Goal: Task Accomplishment & Management: Manage account settings

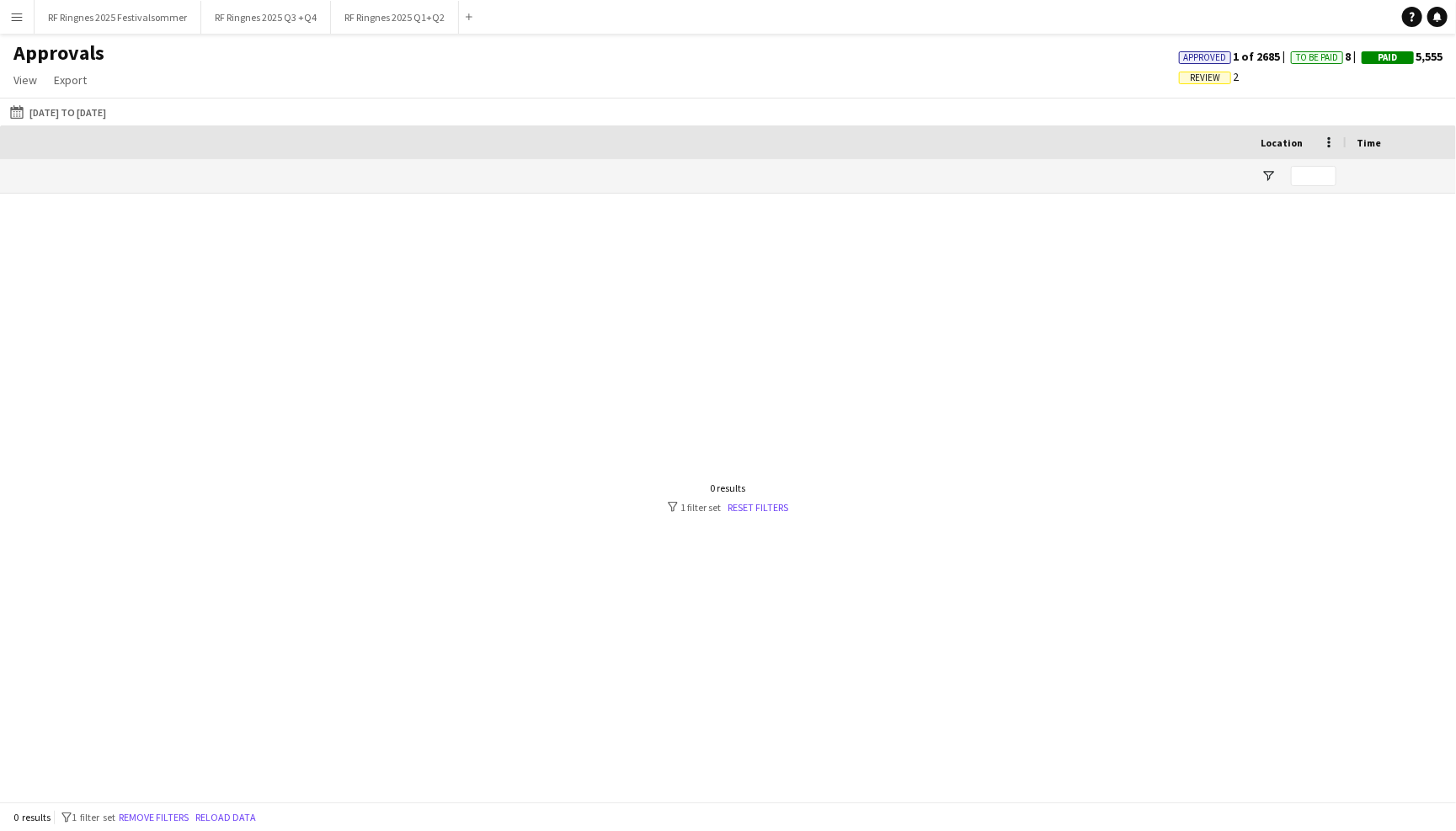
scroll to position [0, 1420]
click at [14, 21] on app-icon "Menu" at bounding box center [17, 17] width 13 height 13
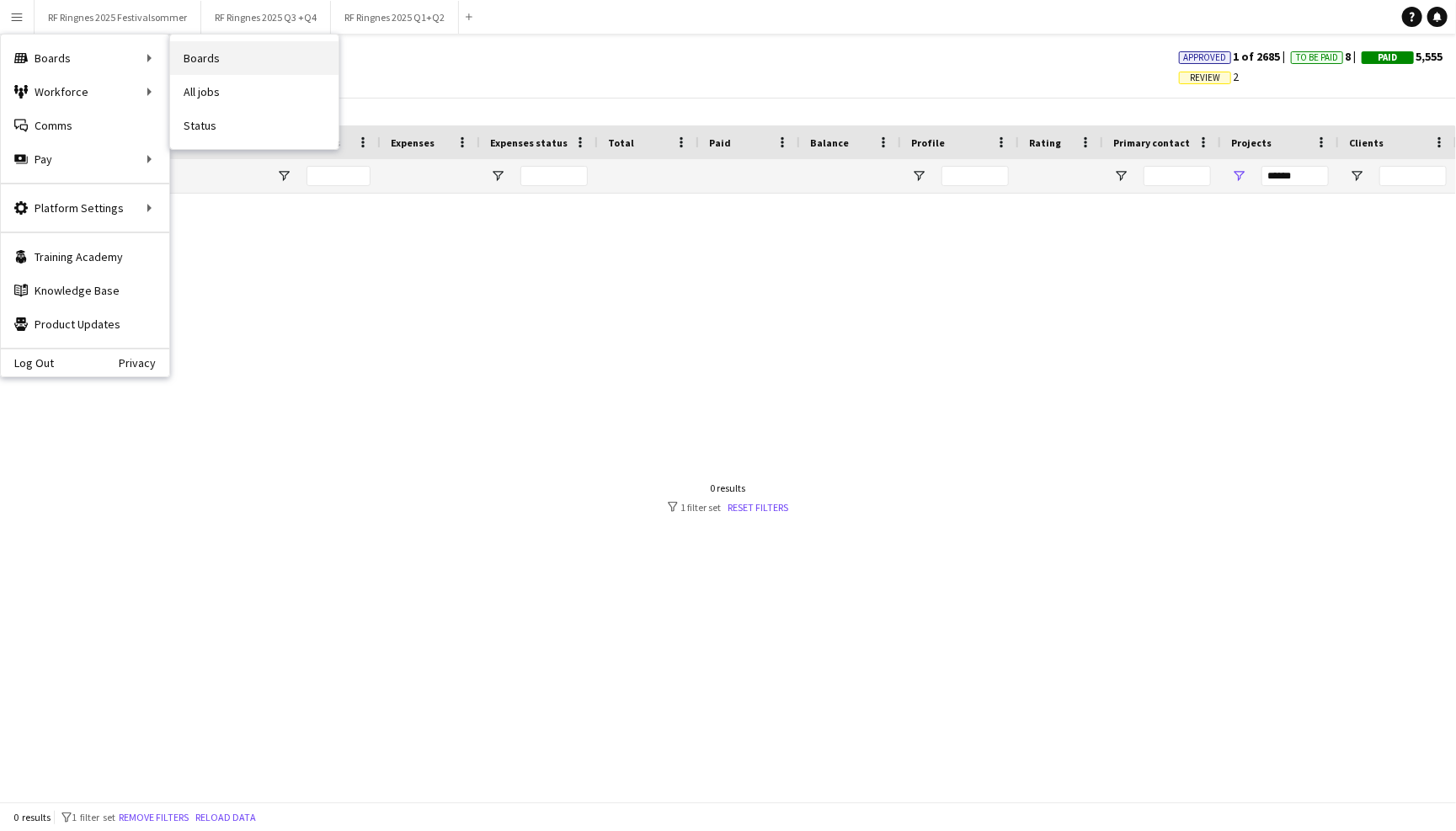
click at [198, 51] on link "Boards" at bounding box center [254, 58] width 169 height 34
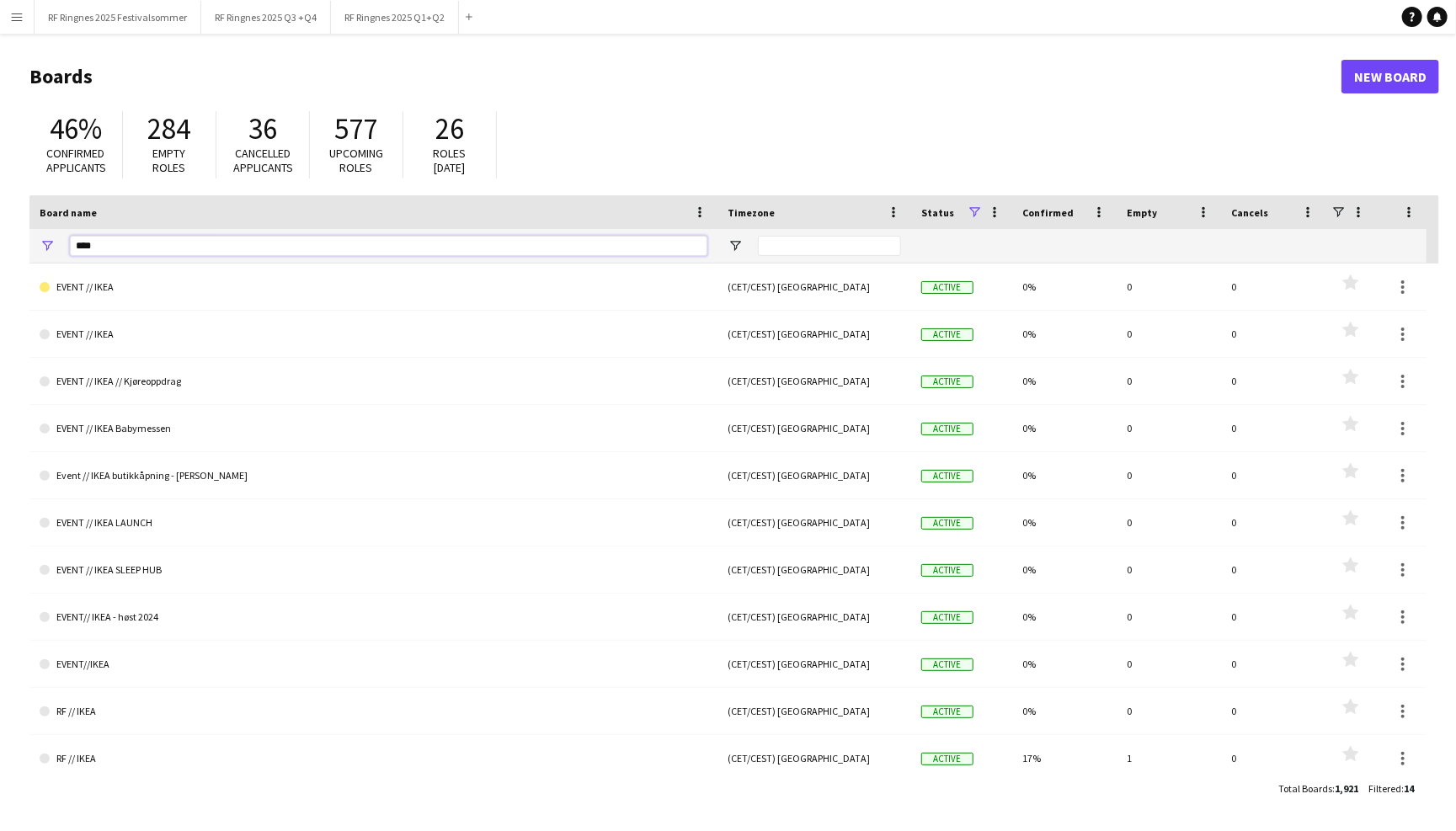
drag, startPoint x: 172, startPoint y: 243, endPoint x: 47, endPoint y: 243, distance: 125.0
click at [47, 243] on div "****" at bounding box center [373, 246] width 688 height 34
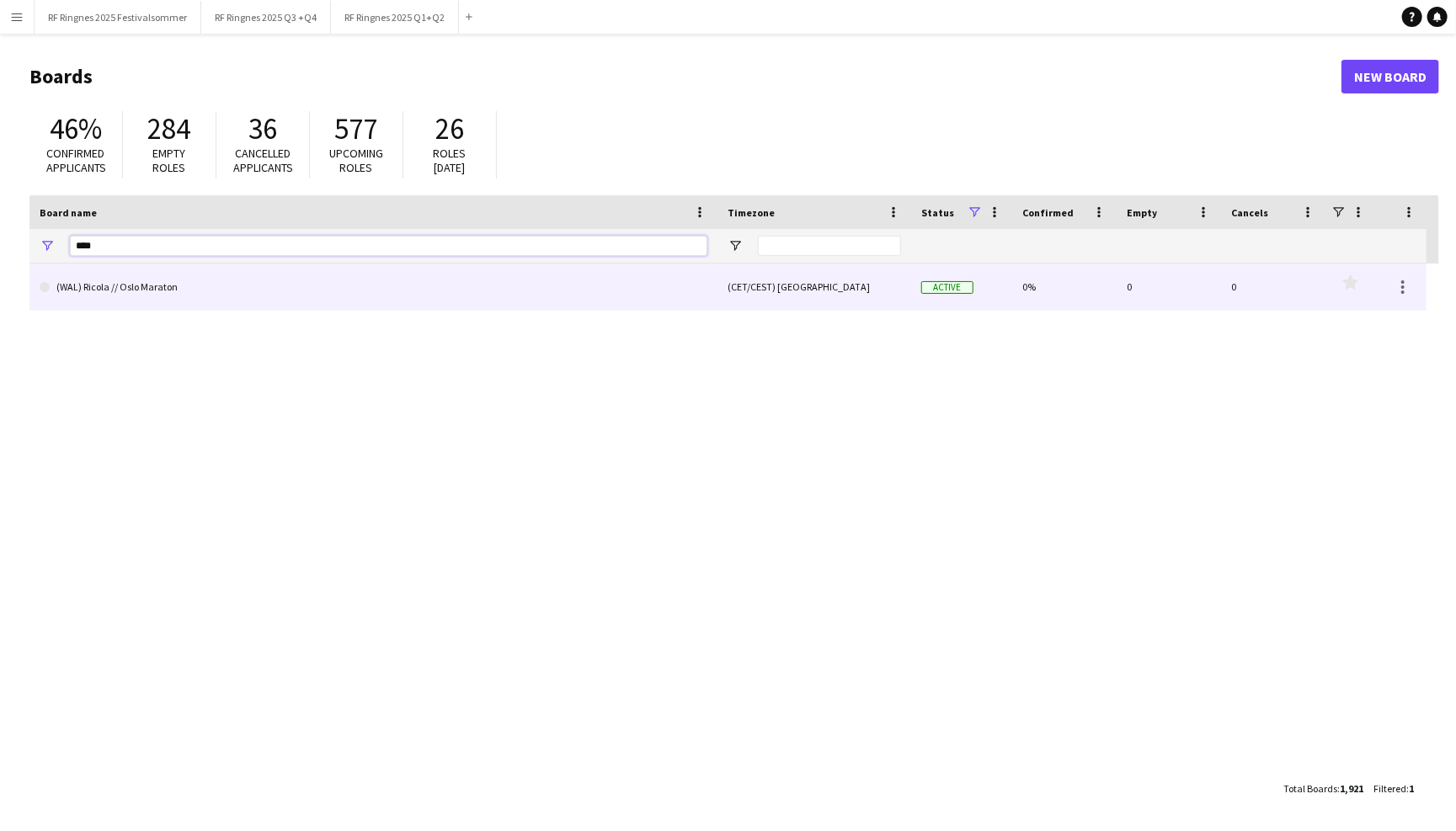
type input "****"
click at [140, 288] on link "(WAL) Ricola // Oslo Maraton" at bounding box center [374, 287] width 668 height 47
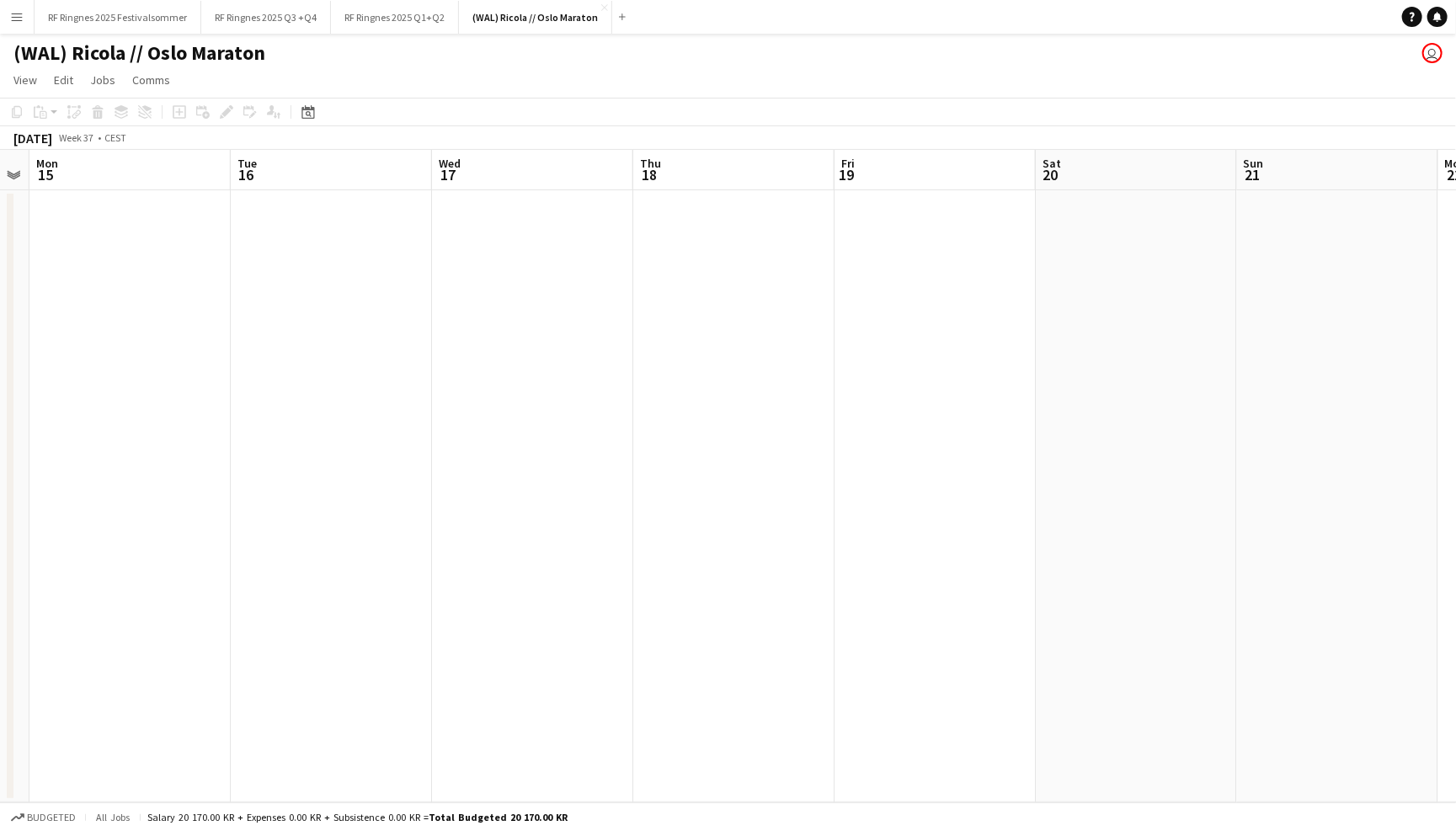
scroll to position [0, 581]
click at [10, 19] on app-icon "Menu" at bounding box center [17, 17] width 13 height 13
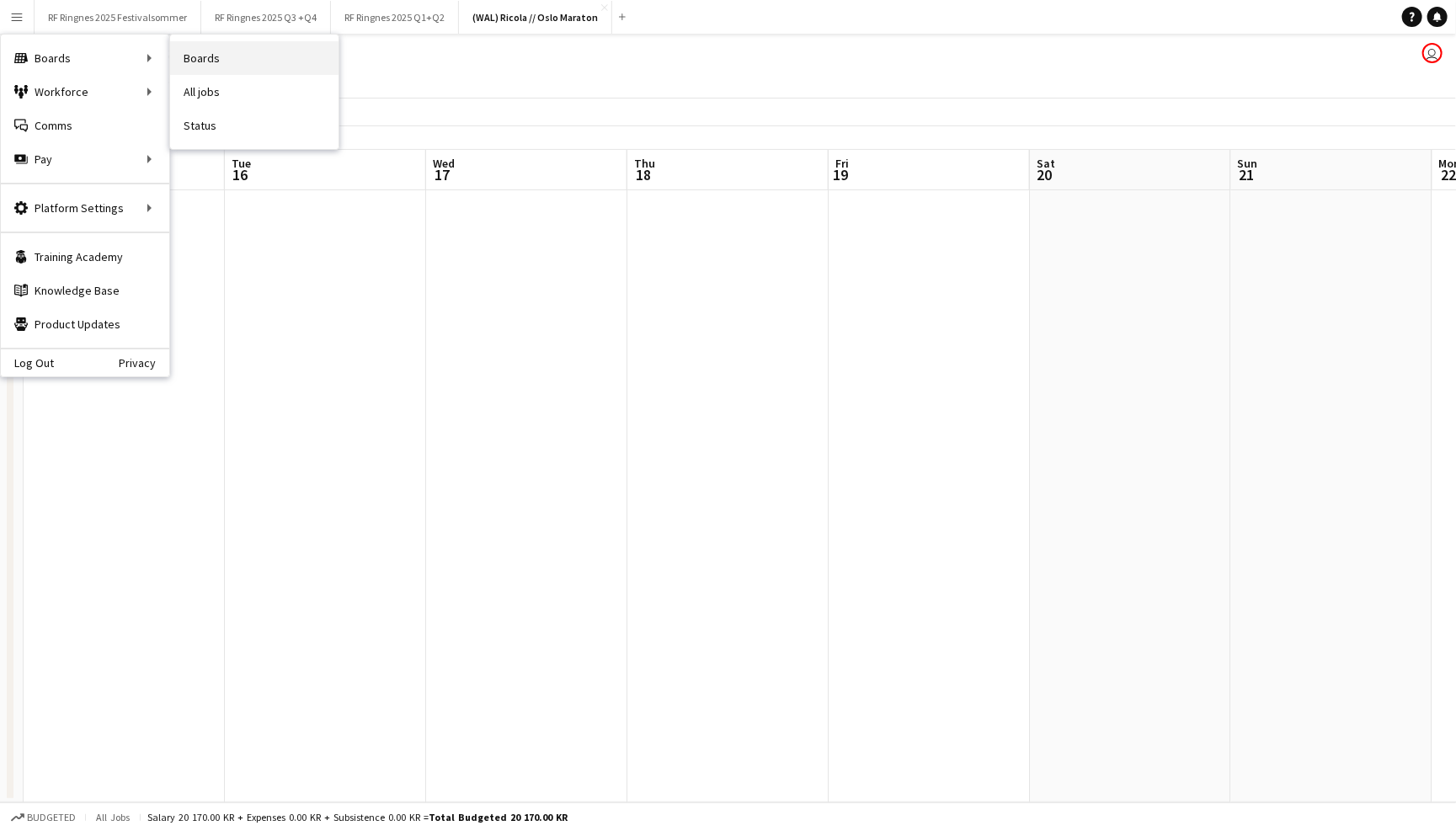
click at [192, 69] on link "Boards" at bounding box center [254, 58] width 169 height 34
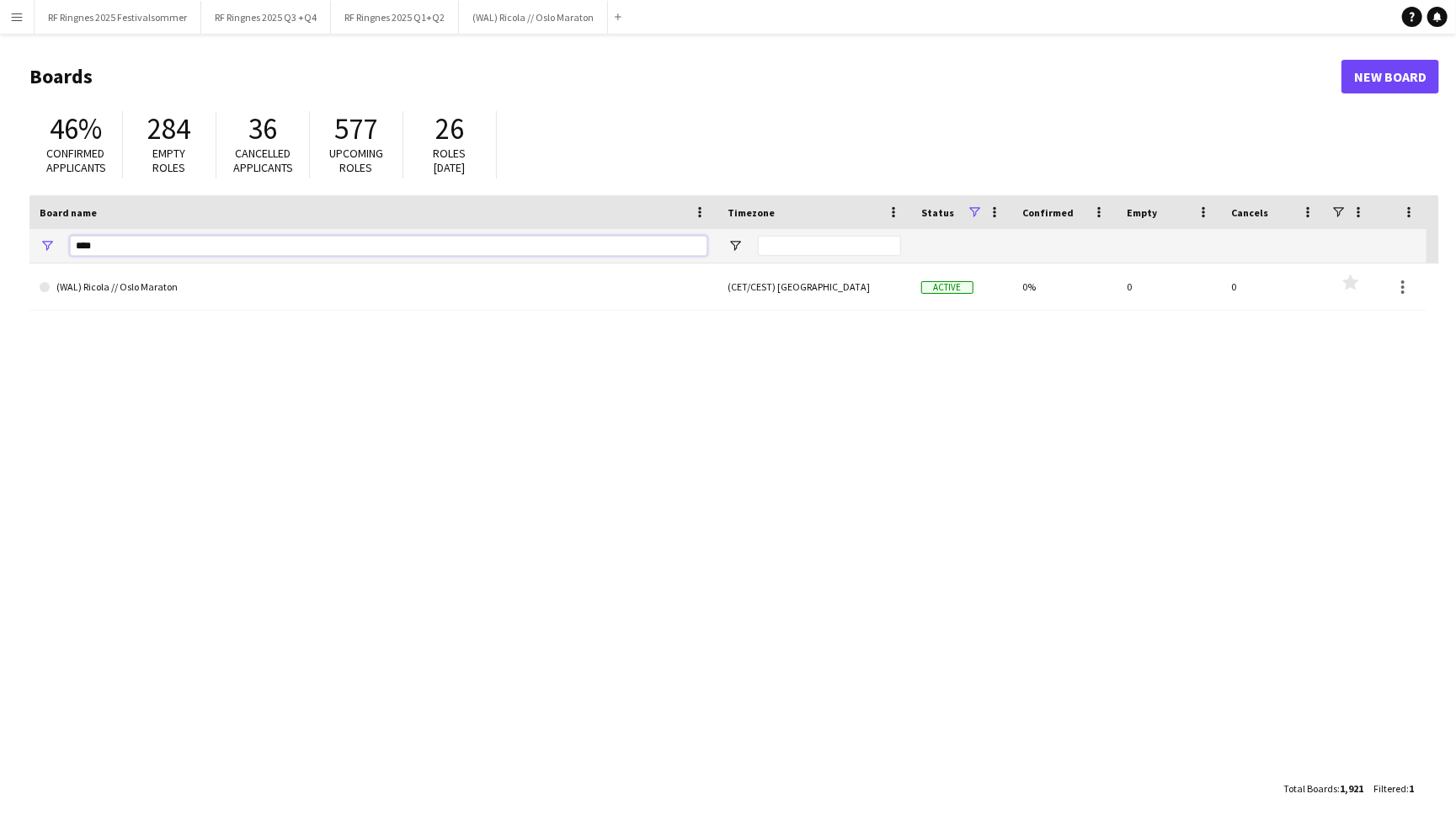
drag, startPoint x: 115, startPoint y: 248, endPoint x: 41, endPoint y: 248, distance: 74.0
click at [41, 248] on div "****" at bounding box center [373, 246] width 688 height 34
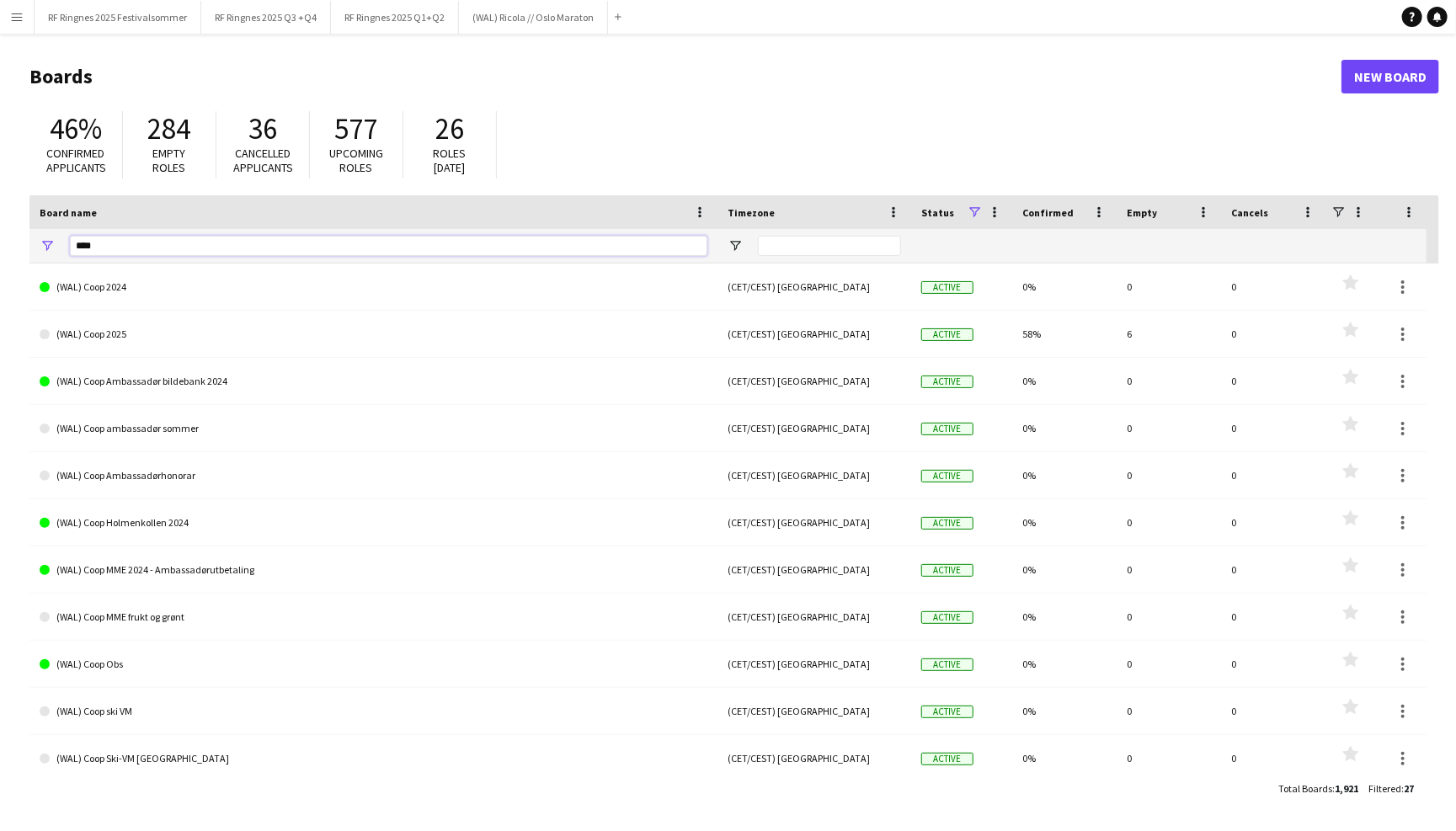
type input "****"
click at [27, 19] on button "Menu" at bounding box center [17, 17] width 34 height 34
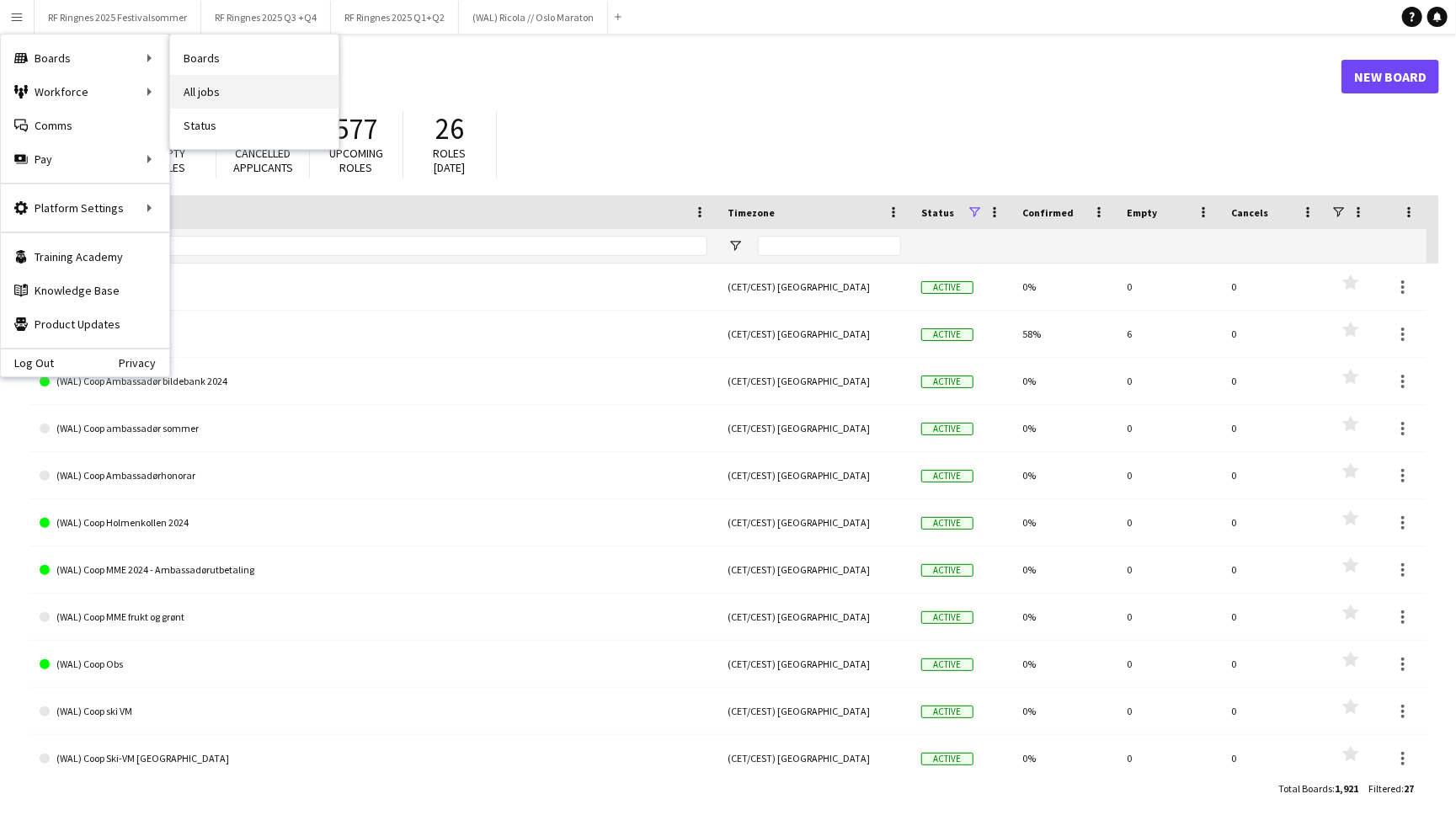
click at [221, 86] on link "All jobs" at bounding box center [254, 92] width 169 height 34
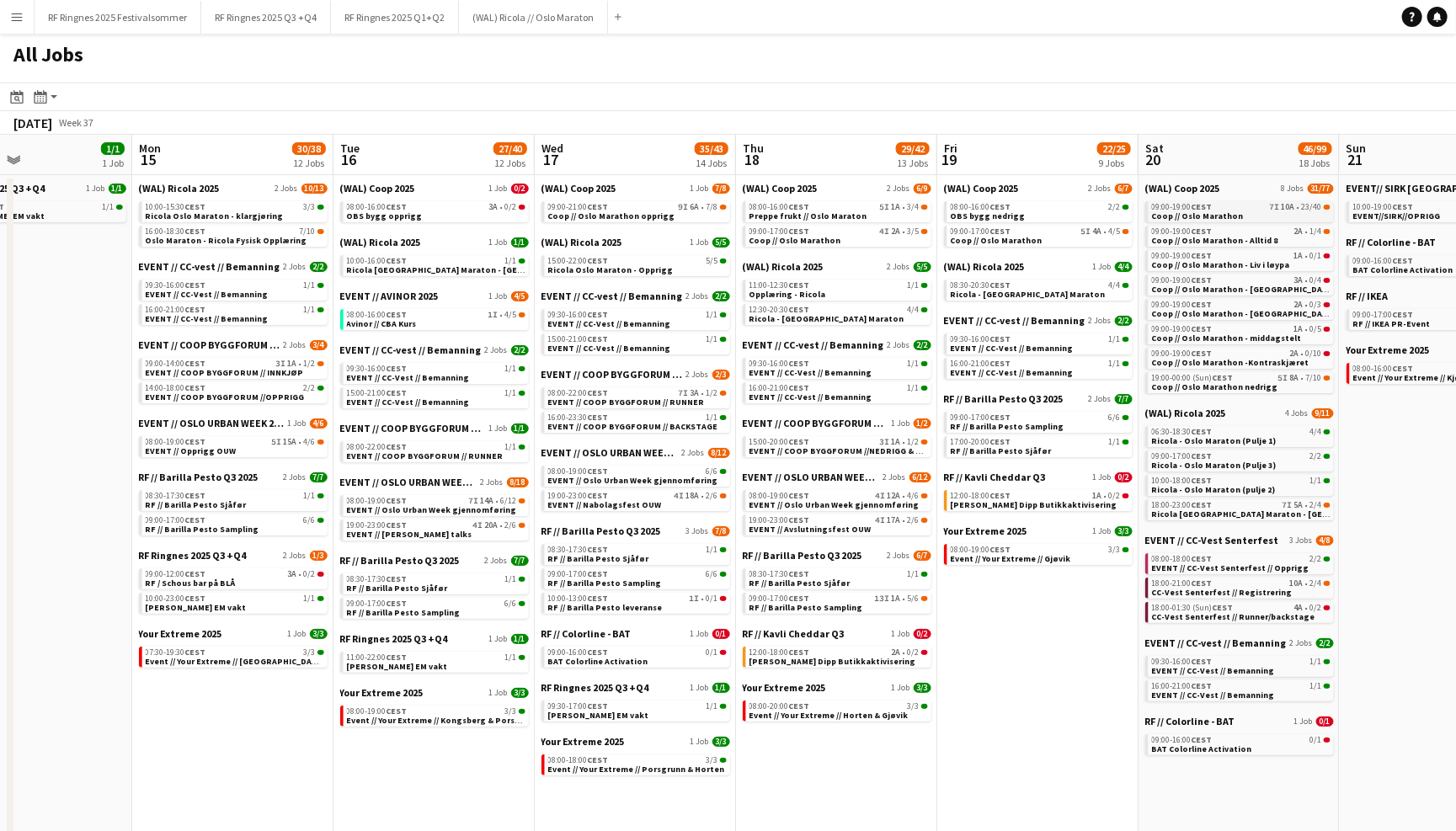
click at [1191, 212] on span "Coop // Oslo Marathon" at bounding box center [1197, 216] width 92 height 11
click at [153, 24] on button "RF Ringnes 2025 Festivalsommer Close" at bounding box center [118, 17] width 167 height 33
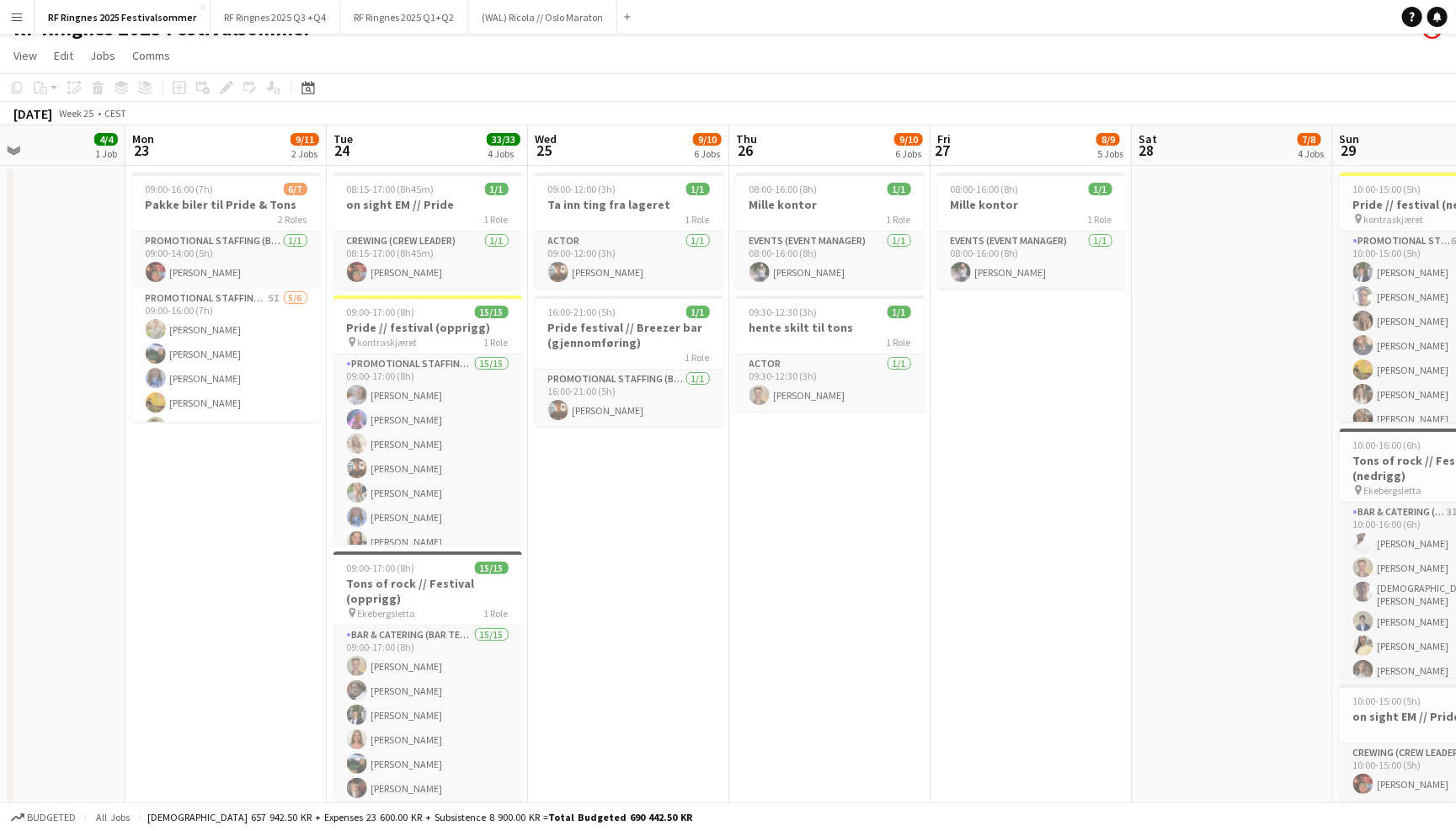
scroll to position [0, 451]
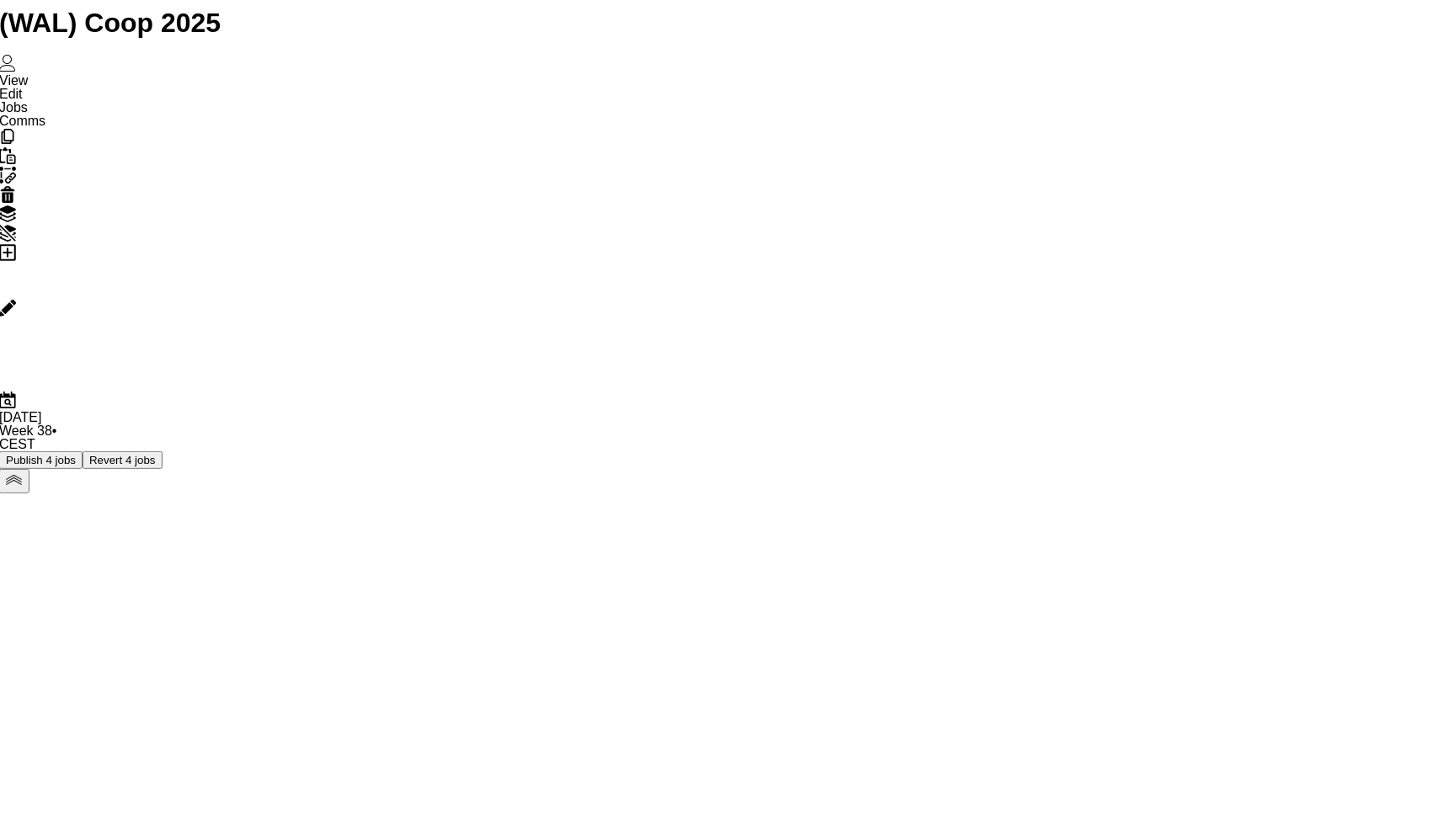
scroll to position [61, 0]
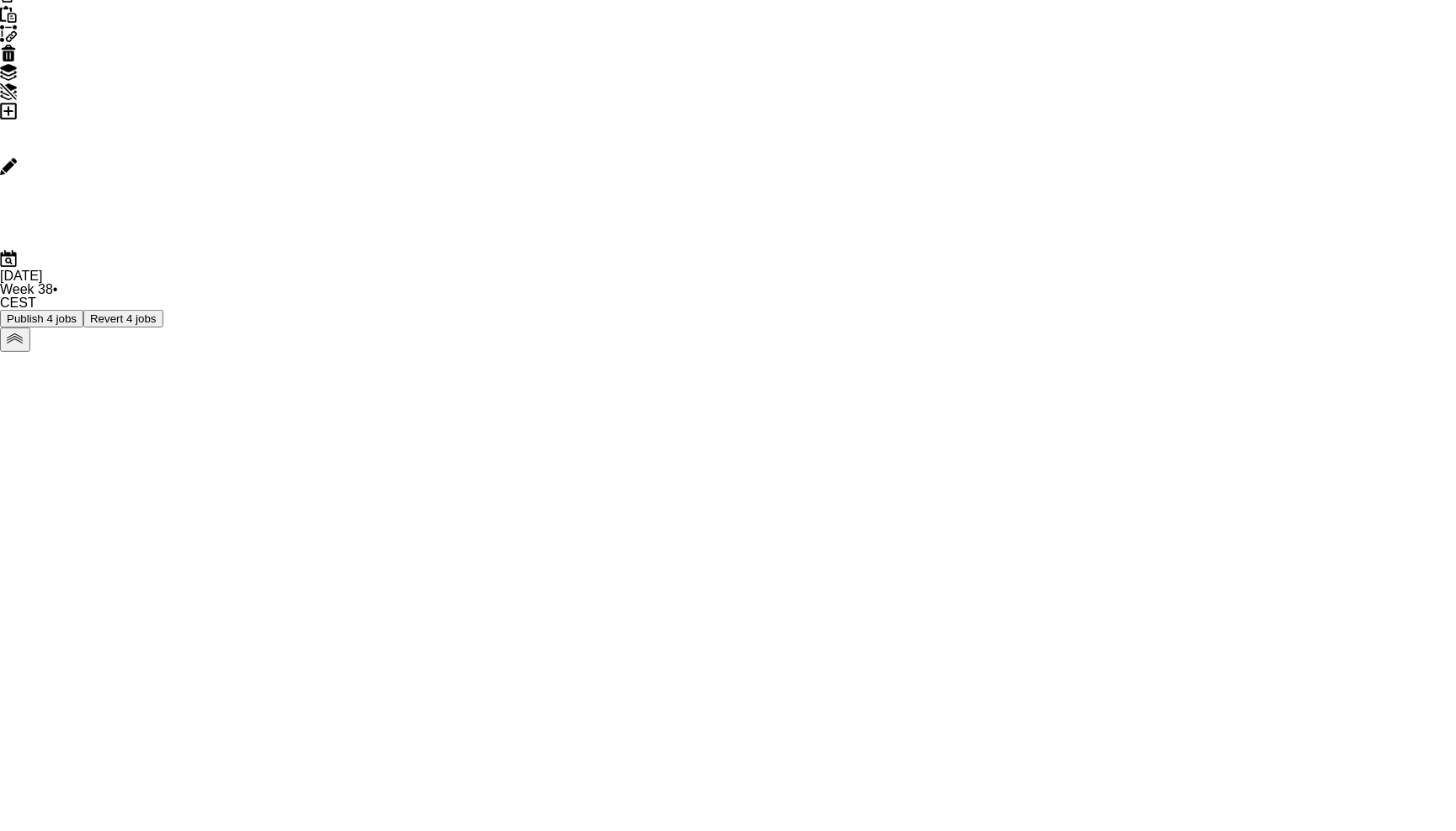
scroll to position [249, 0]
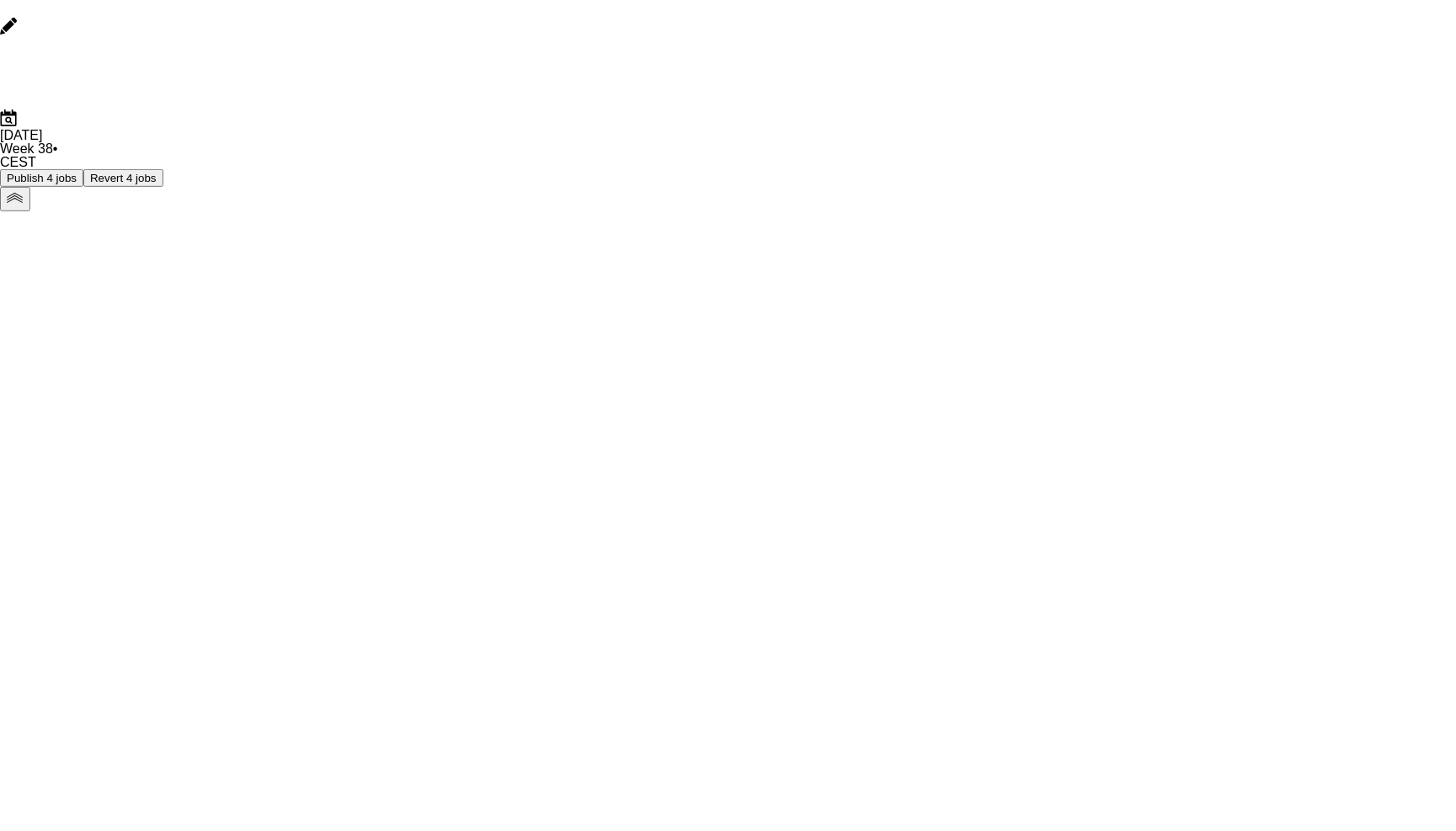
scroll to position [397, 0]
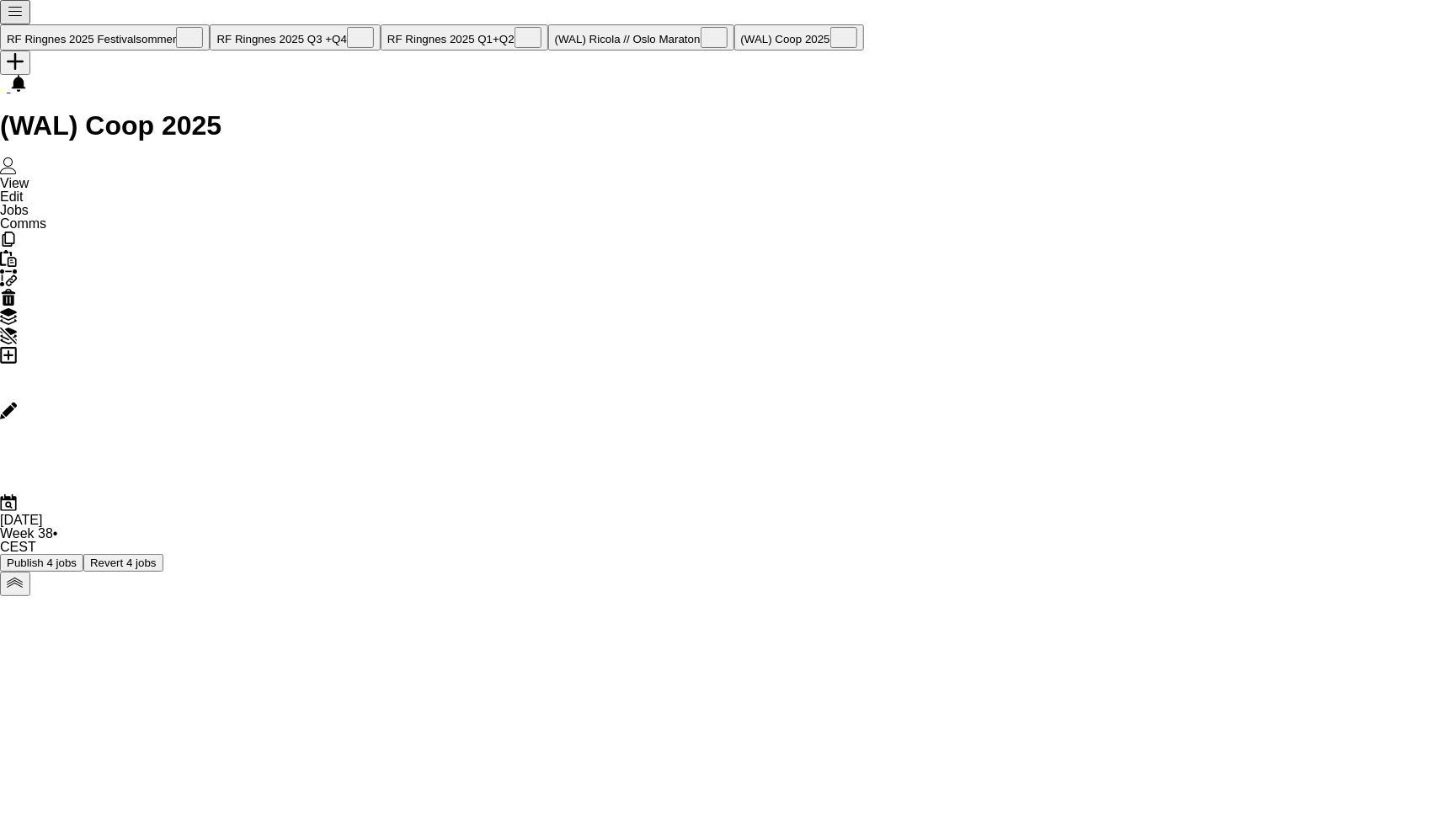
scroll to position [0, 0]
click at [558, 27] on button "(WAL) Ricola // Oslo Maraton Close" at bounding box center [641, 38] width 186 height 27
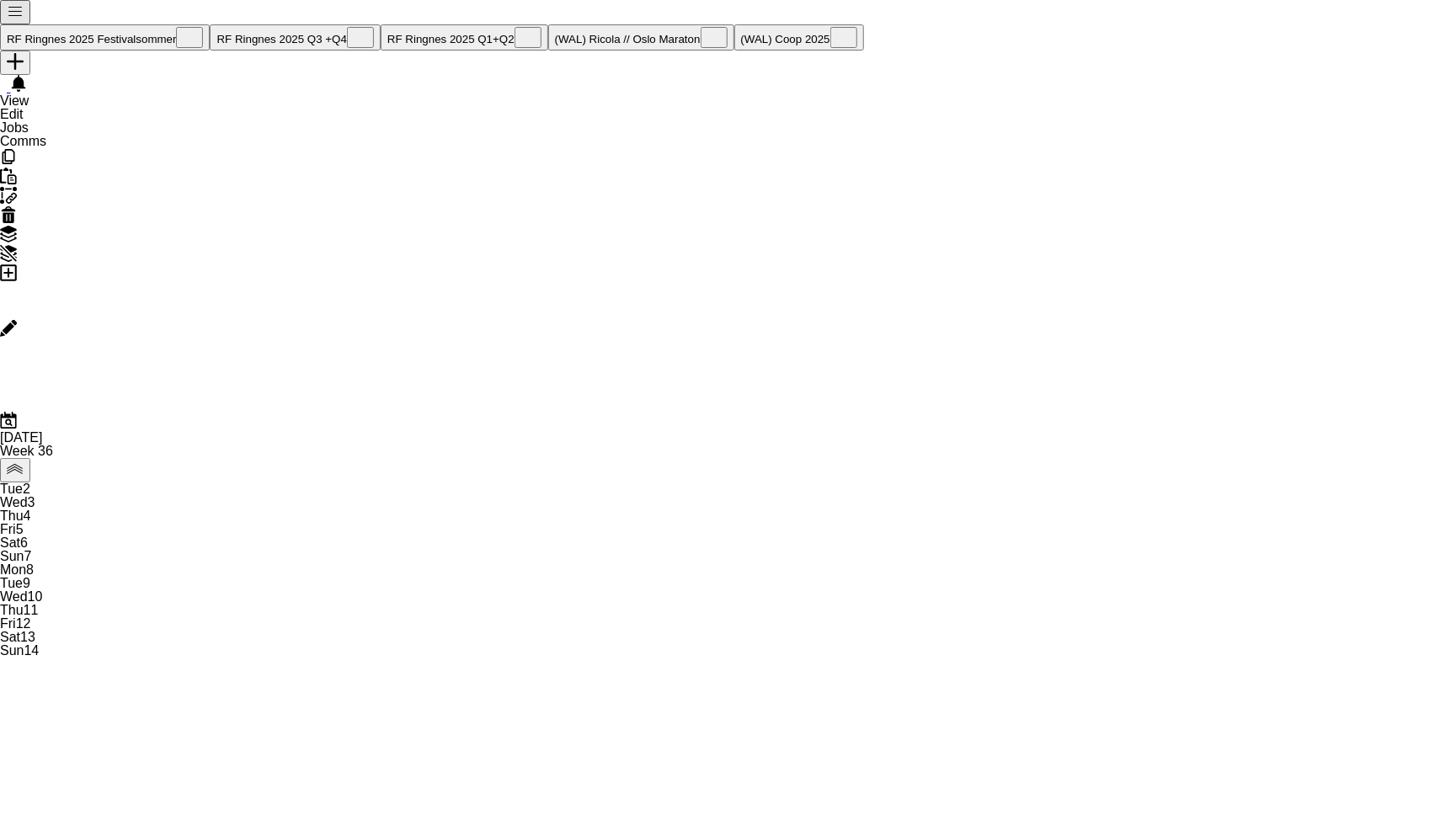
scroll to position [0, 401]
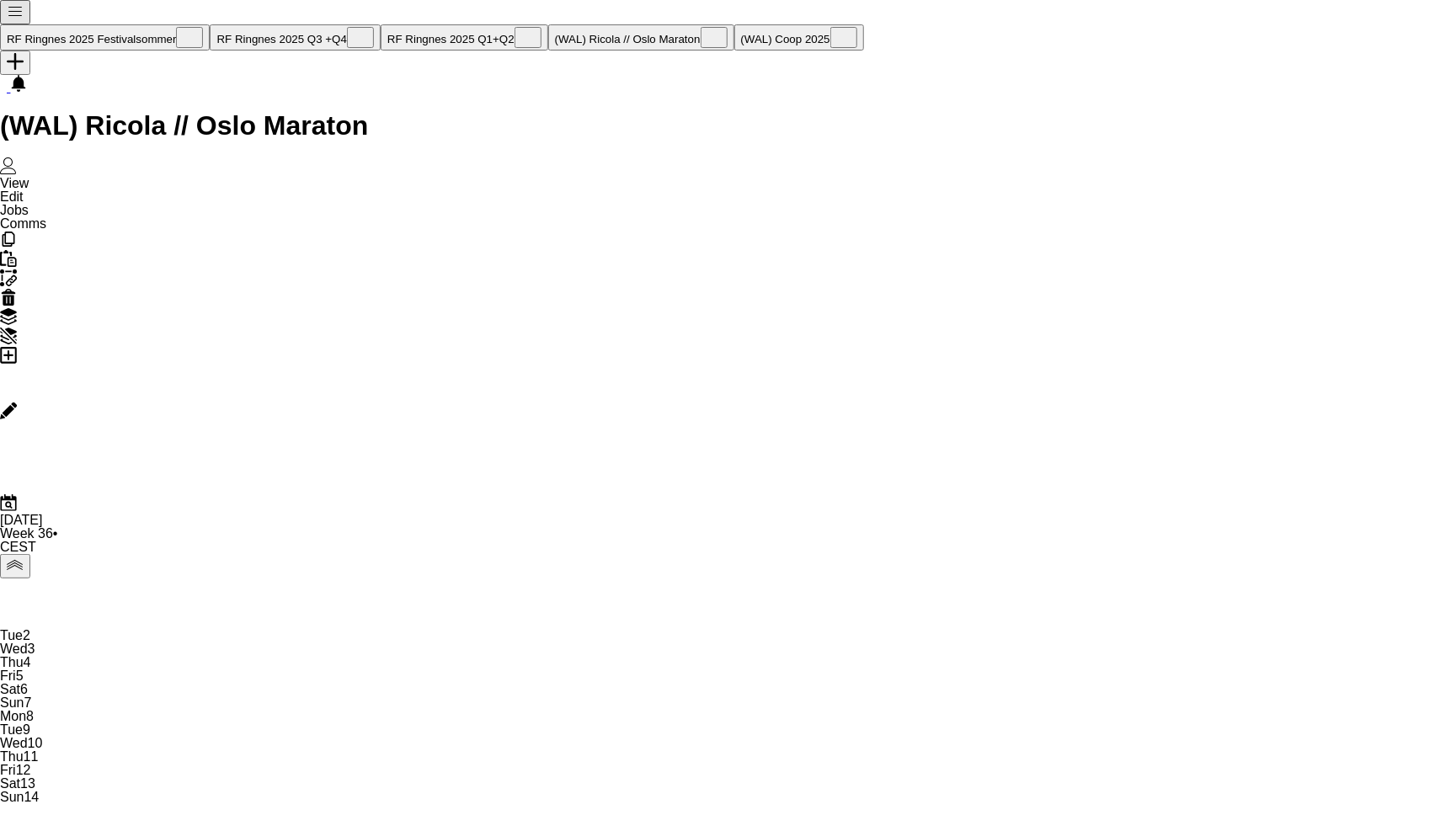
click at [708, 33] on app-icon "Close" at bounding box center [714, 39] width 13 height 12
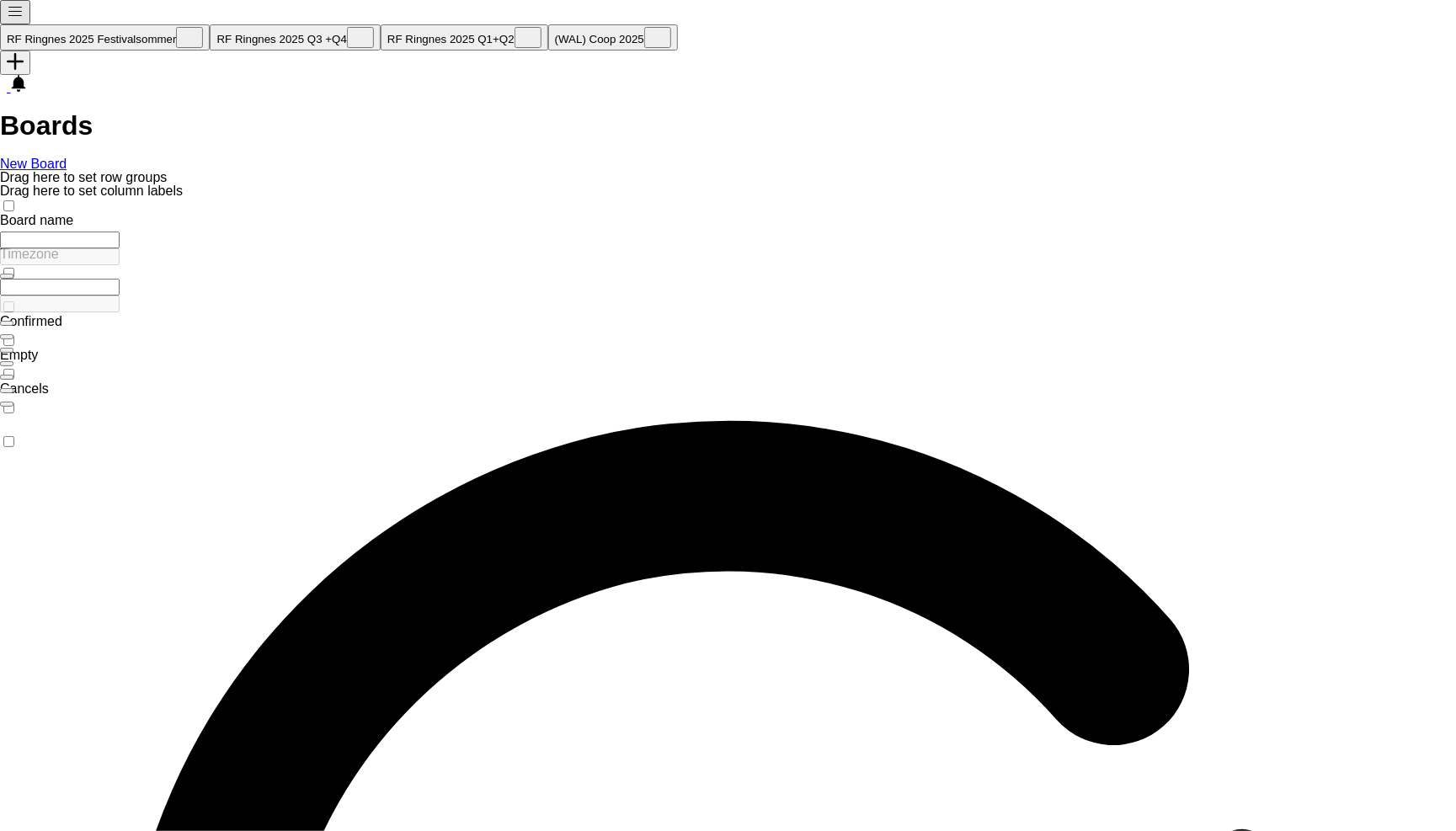
type input "****"
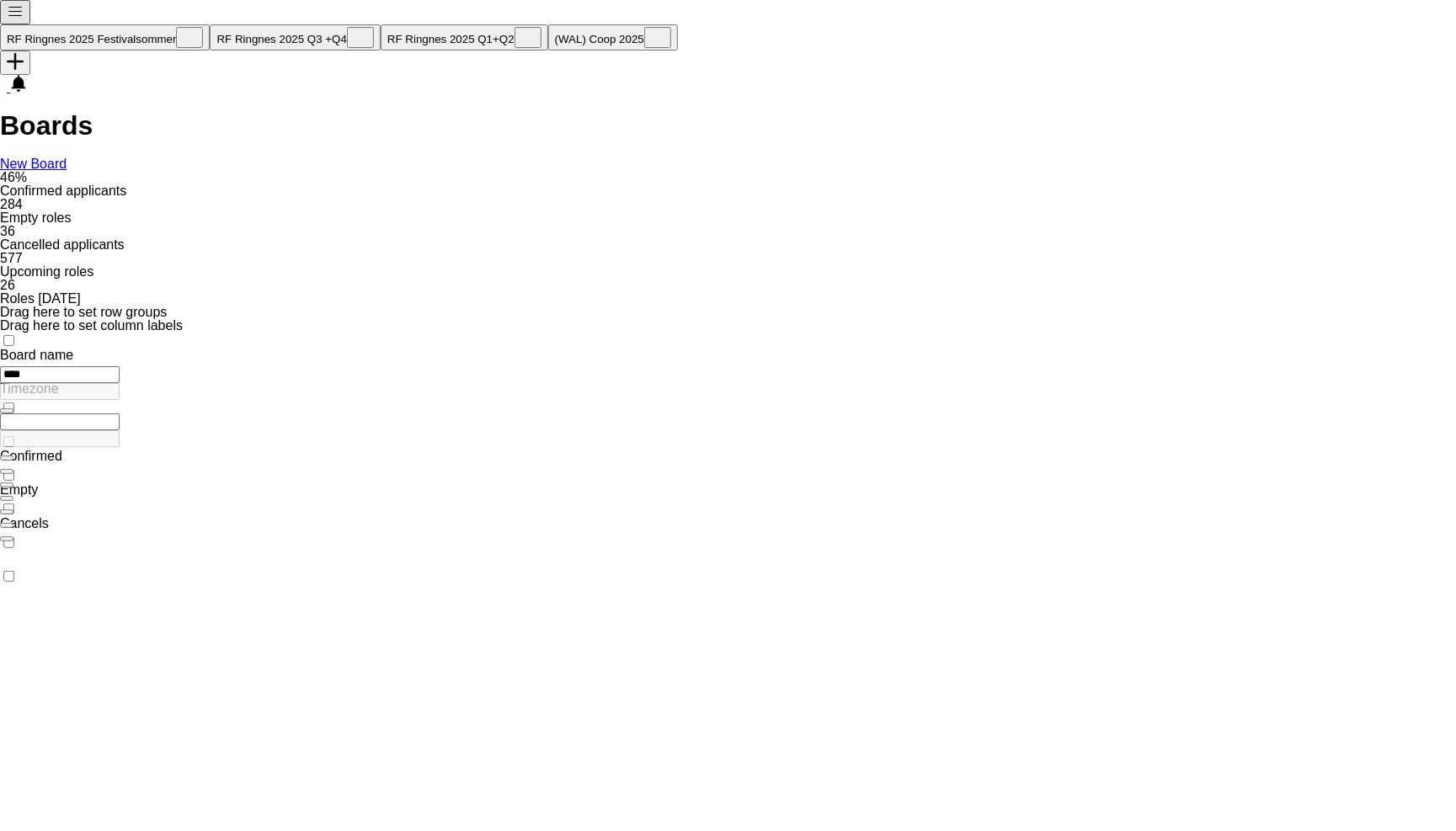
click at [651, 33] on app-icon "Close" at bounding box center [657, 39] width 13 height 12
click at [307, 29] on button "RF Ringnes 2025 Q3 +Q4 Close" at bounding box center [294, 38] width 170 height 27
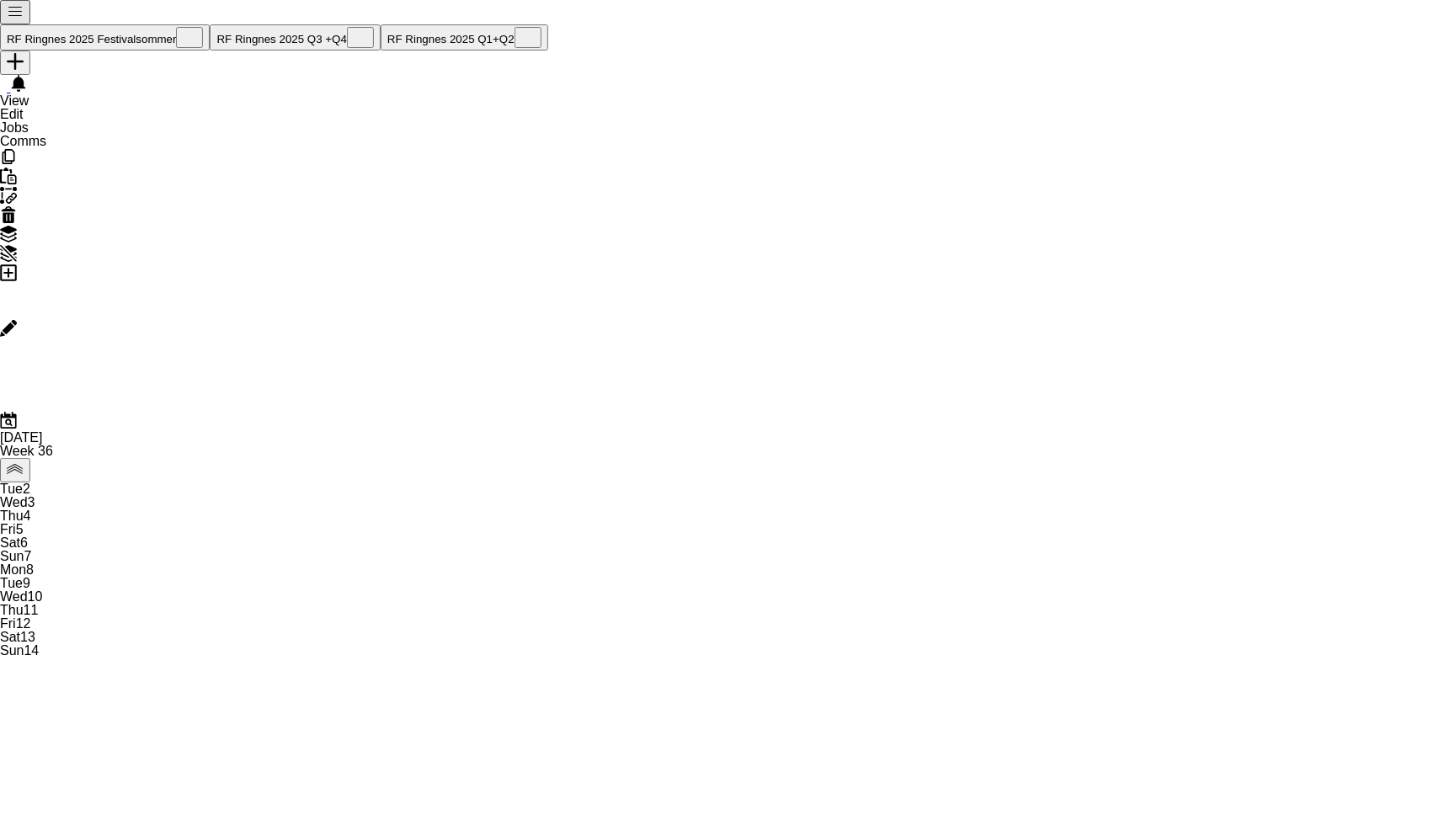
scroll to position [0, 401]
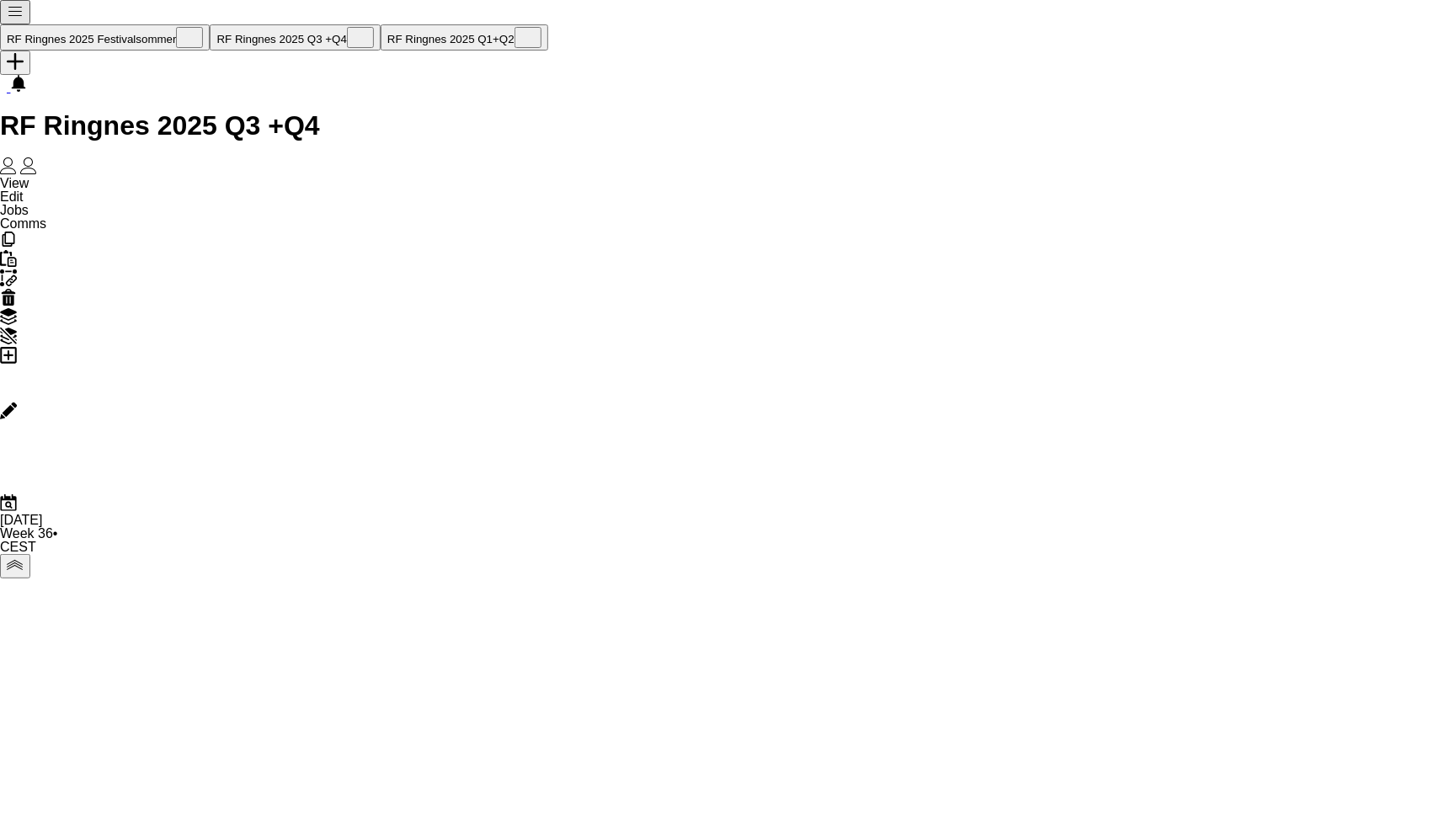
click at [138, 25] on button "RF Ringnes 2025 Festivalsommer Close" at bounding box center [104, 38] width 210 height 27
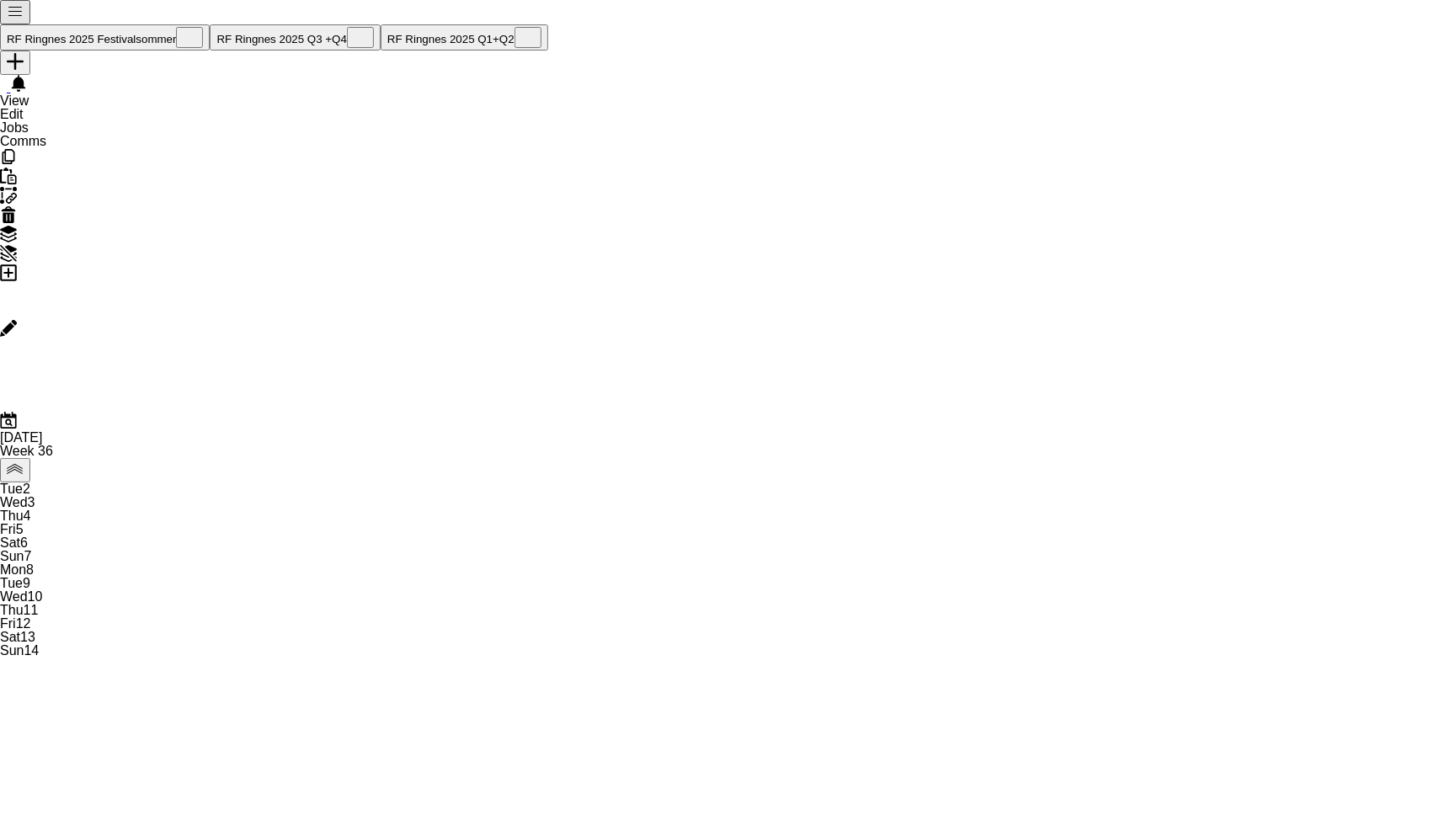
scroll to position [0, 401]
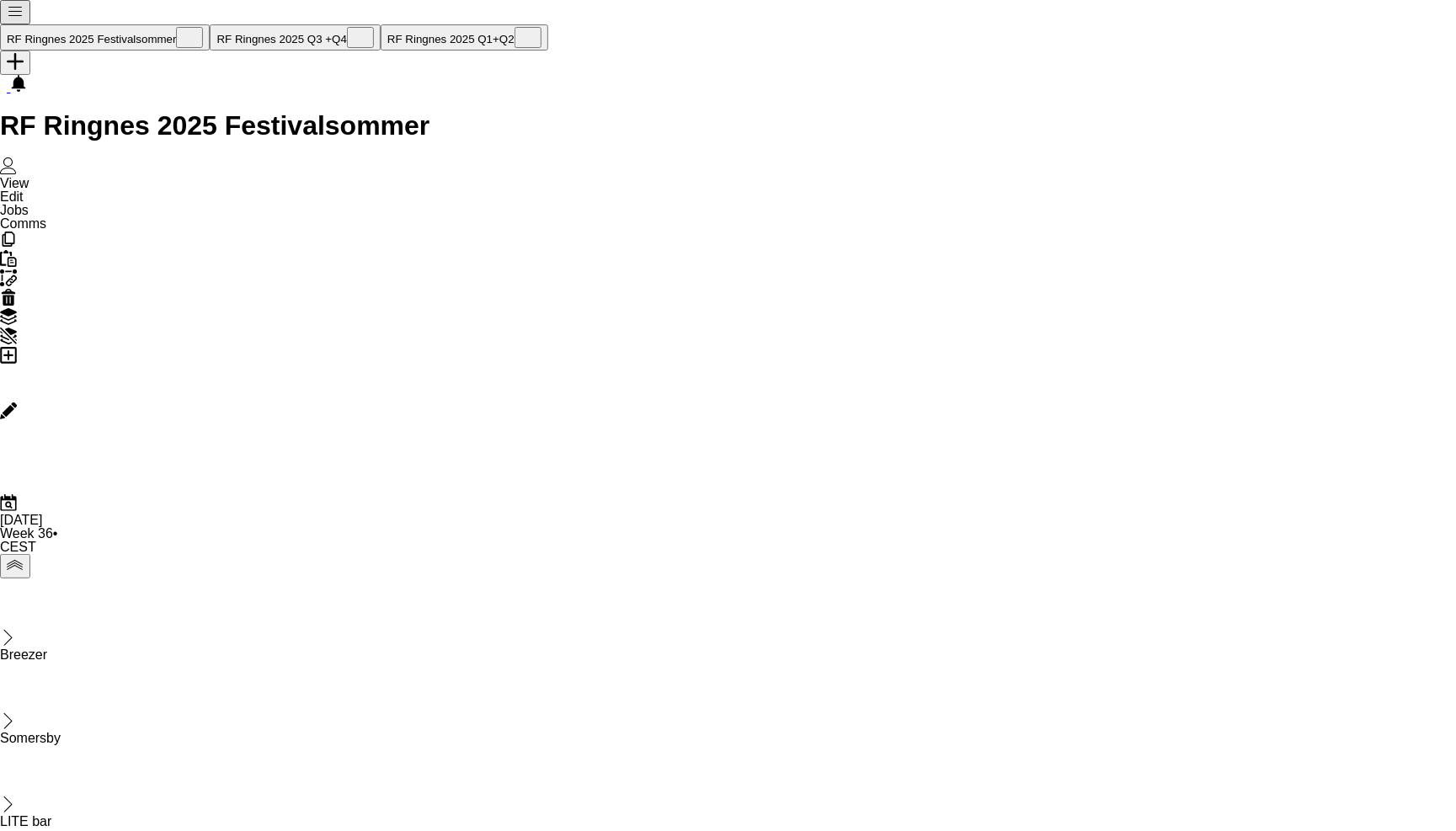
click at [290, 25] on button "RF Ringnes 2025 Q3 +Q4 Close" at bounding box center [294, 38] width 170 height 27
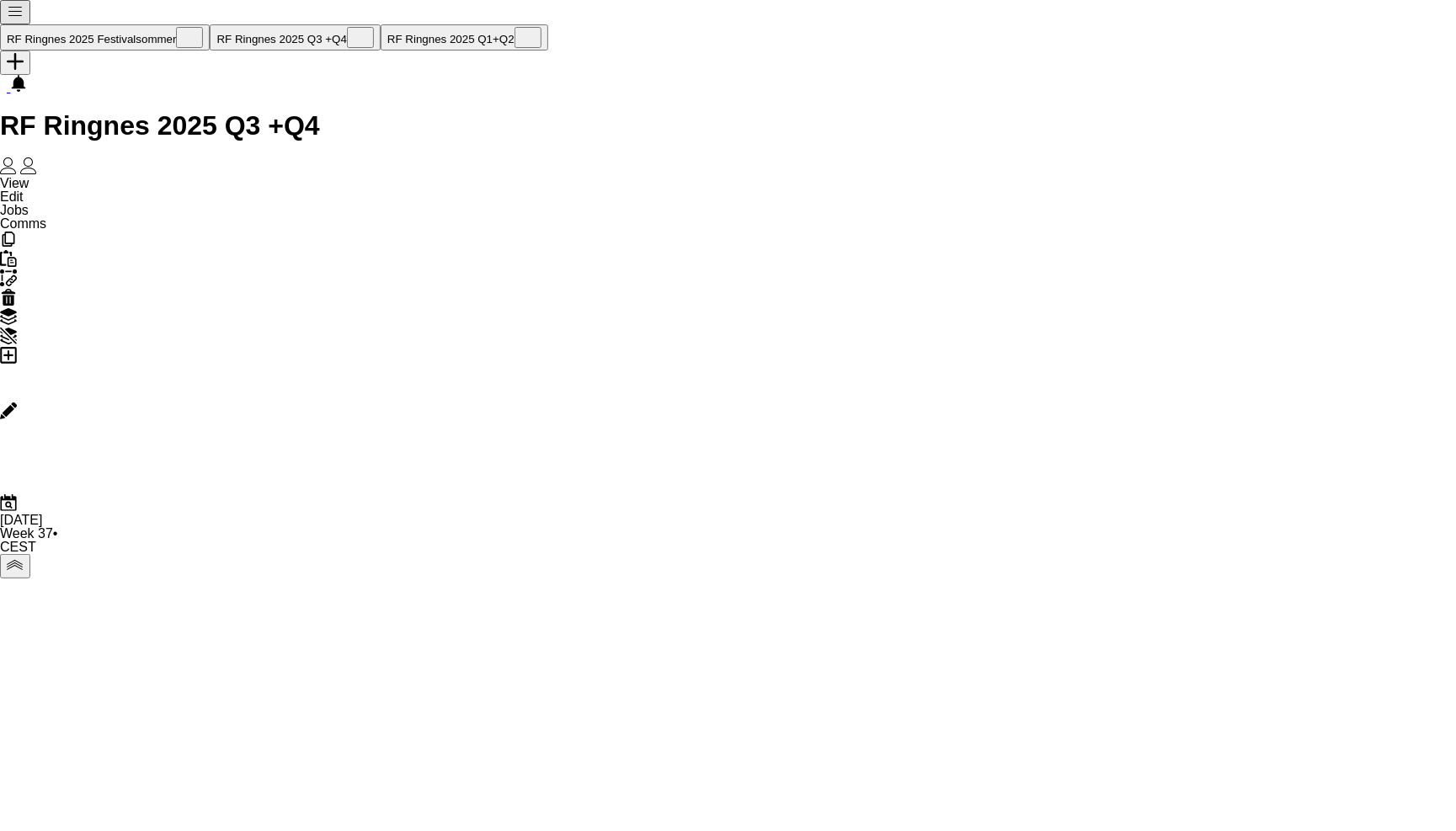
click at [1043, 112] on div "RF Ringnes 2025 Q3 +Q4 user user" at bounding box center [728, 143] width 1456 height 64
